Goal: Task Accomplishment & Management: Complete application form

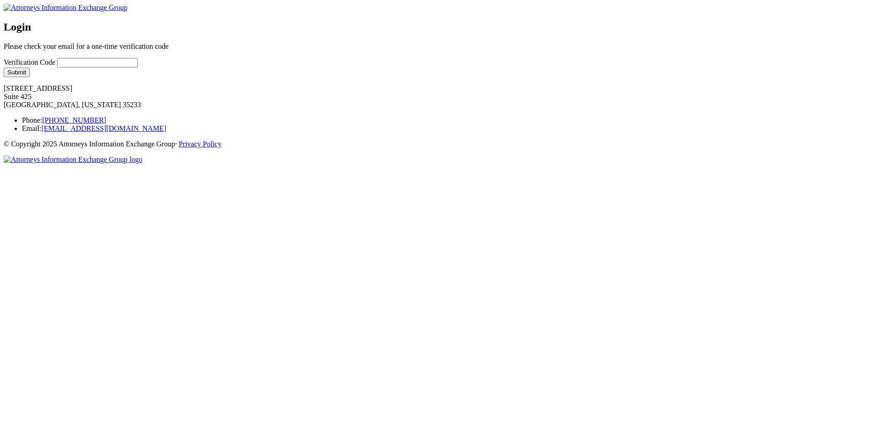
click at [186, 67] on div "Verification Code" at bounding box center [95, 63] width 182 height 10
click at [138, 67] on input "Verification Code" at bounding box center [97, 63] width 81 height 10
type input "test"
click at [341, 77] on div "Login Please check your email for a one-time verification code Verification Cod…" at bounding box center [438, 49] width 868 height 56
click at [30, 77] on button "Submit" at bounding box center [17, 72] width 26 height 10
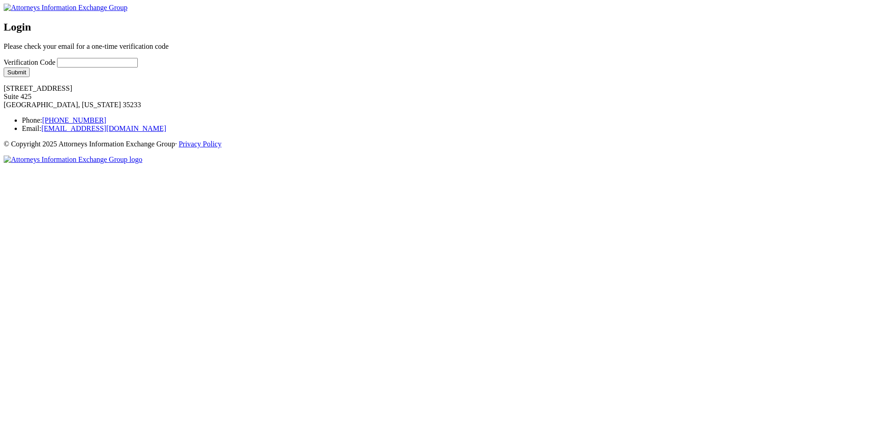
click at [138, 67] on input "Verification Code" at bounding box center [97, 63] width 81 height 10
type input "test"
click at [332, 77] on div "Login Please check your email for a one-time verification code Verification Cod…" at bounding box center [438, 49] width 868 height 56
click at [30, 77] on button "Submit" at bounding box center [17, 72] width 26 height 10
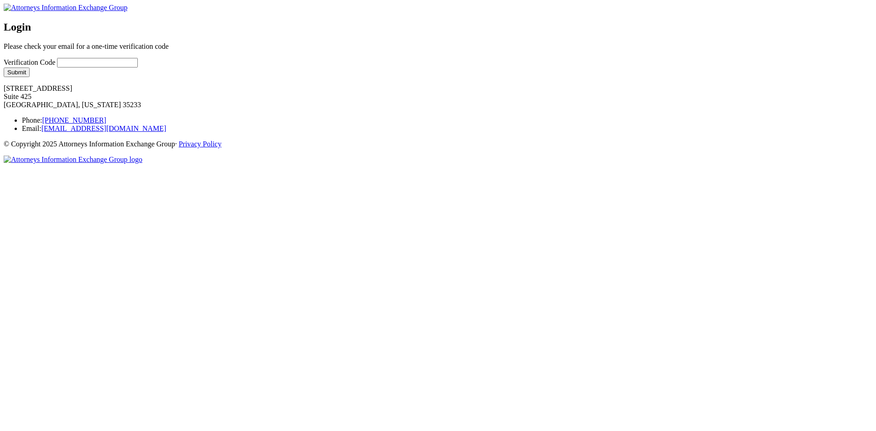
click at [138, 67] on input "Verification Code" at bounding box center [97, 63] width 81 height 10
type input "test"
drag, startPoint x: 421, startPoint y: 180, endPoint x: 398, endPoint y: 176, distance: 23.5
click at [412, 77] on div "Login Please check your email for a one-time verification code Verification Cod…" at bounding box center [438, 49] width 868 height 56
click at [30, 77] on button "Submit" at bounding box center [17, 72] width 26 height 10
